Goal: Information Seeking & Learning: Find specific fact

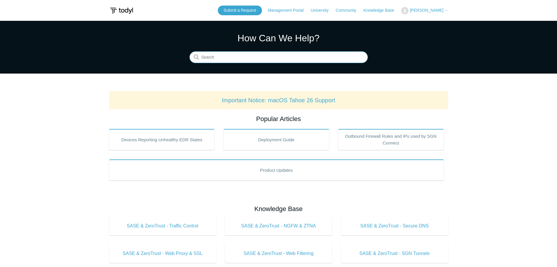
click at [223, 60] on input "Search" at bounding box center [279, 58] width 179 height 12
type input "point of prescense"
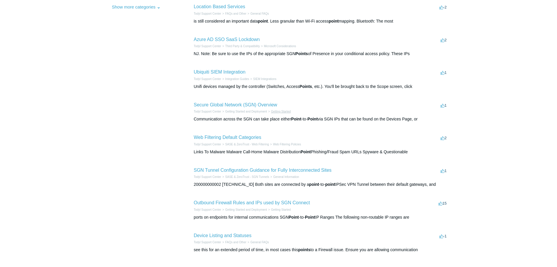
scroll to position [176, 0]
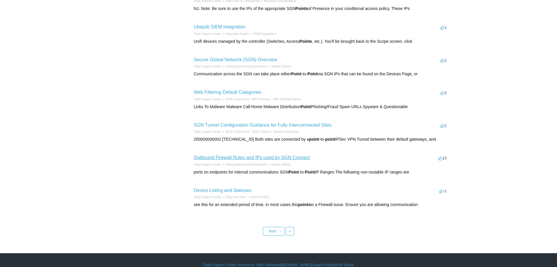
click at [272, 157] on link "Outbound Firewall Rules and IPs used by SGN Connect" at bounding box center [252, 157] width 116 height 5
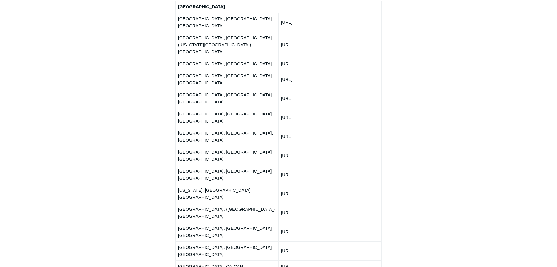
scroll to position [556, 0]
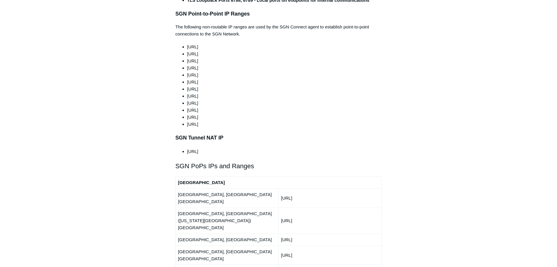
drag, startPoint x: 320, startPoint y: 181, endPoint x: 177, endPoint y: 183, distance: 142.5
click at [177, 188] on tr "Atlanta, GA USA 192.111.95.0/24" at bounding box center [279, 197] width 206 height 19
copy tr "Atlanta, GA USA 192.111.95.0/24"
click at [293, 148] on li "100.96.0.0/11" at bounding box center [284, 151] width 195 height 7
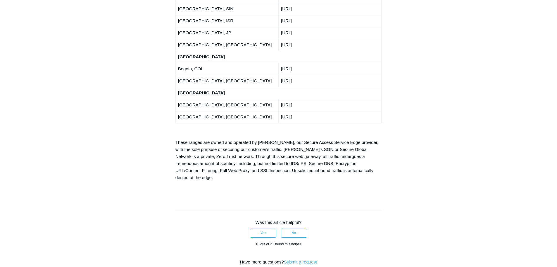
scroll to position [1083, 0]
